Goal: Find specific page/section: Find specific page/section

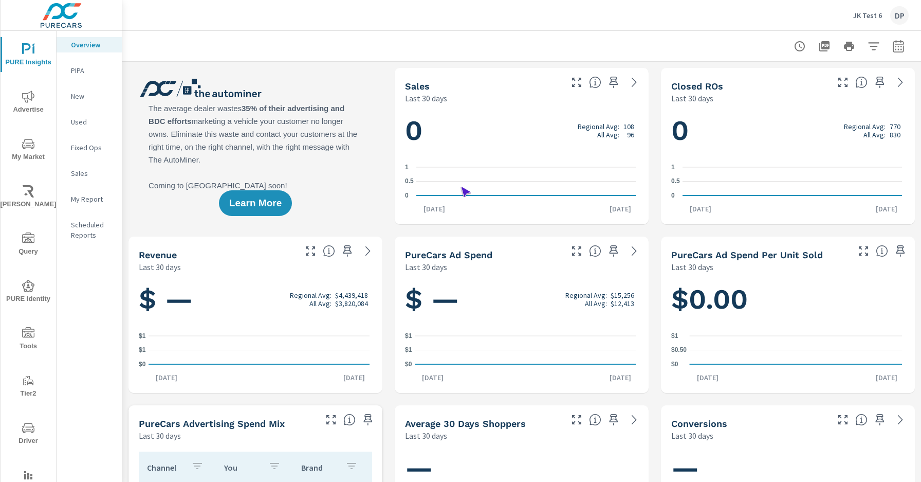
scroll to position [1, 0]
click at [26, 434] on span "Driver" at bounding box center [28, 434] width 49 height 25
